Goal: Information Seeking & Learning: Learn about a topic

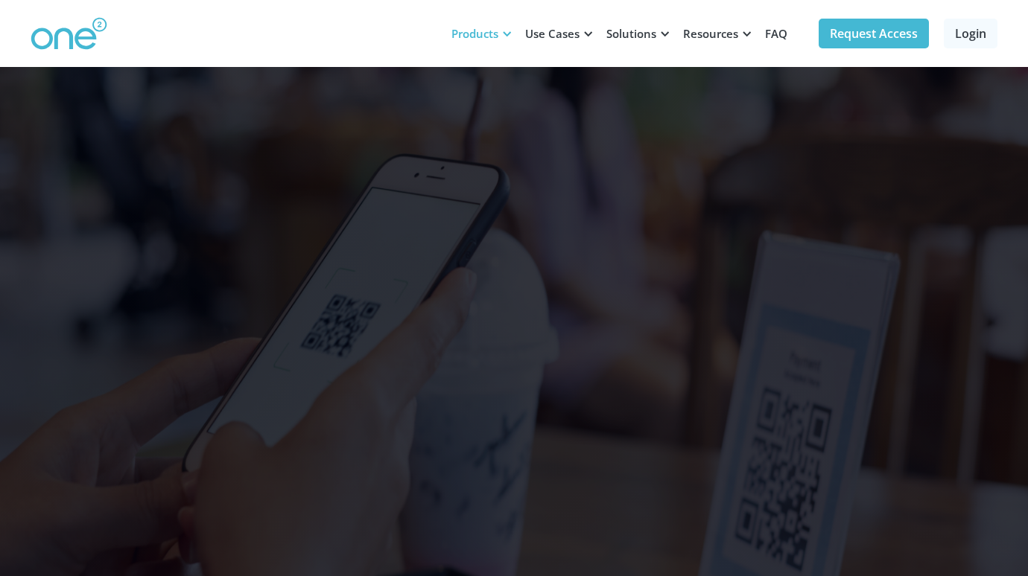
click at [505, 31] on div at bounding box center [506, 33] width 11 height 11
click at [332, 32] on div at bounding box center [272, 34] width 483 height 34
click at [864, 25] on link "Request Access" at bounding box center [873, 34] width 110 height 30
